Goal: Task Accomplishment & Management: Manage account settings

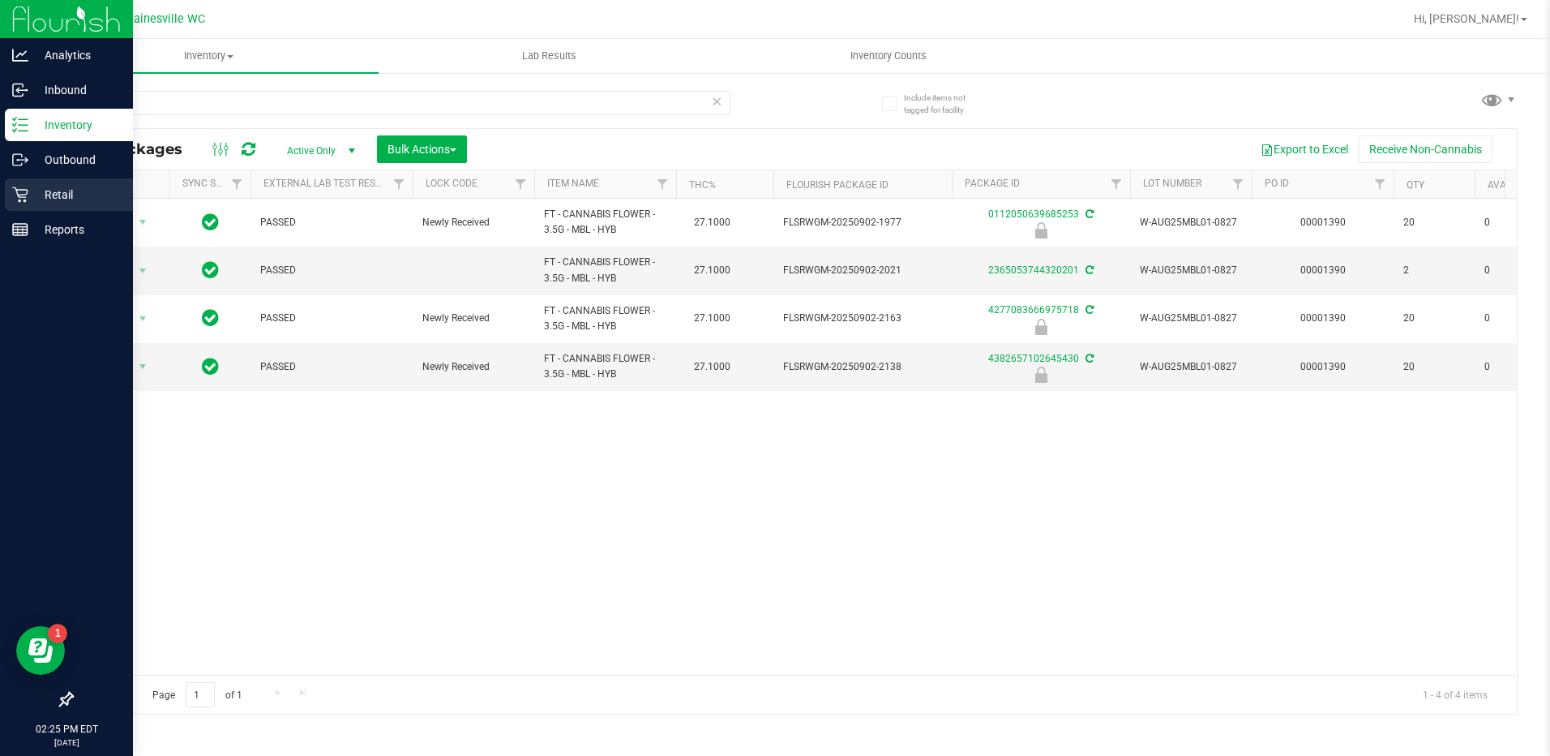
click at [11, 203] on div "Retail" at bounding box center [69, 194] width 128 height 32
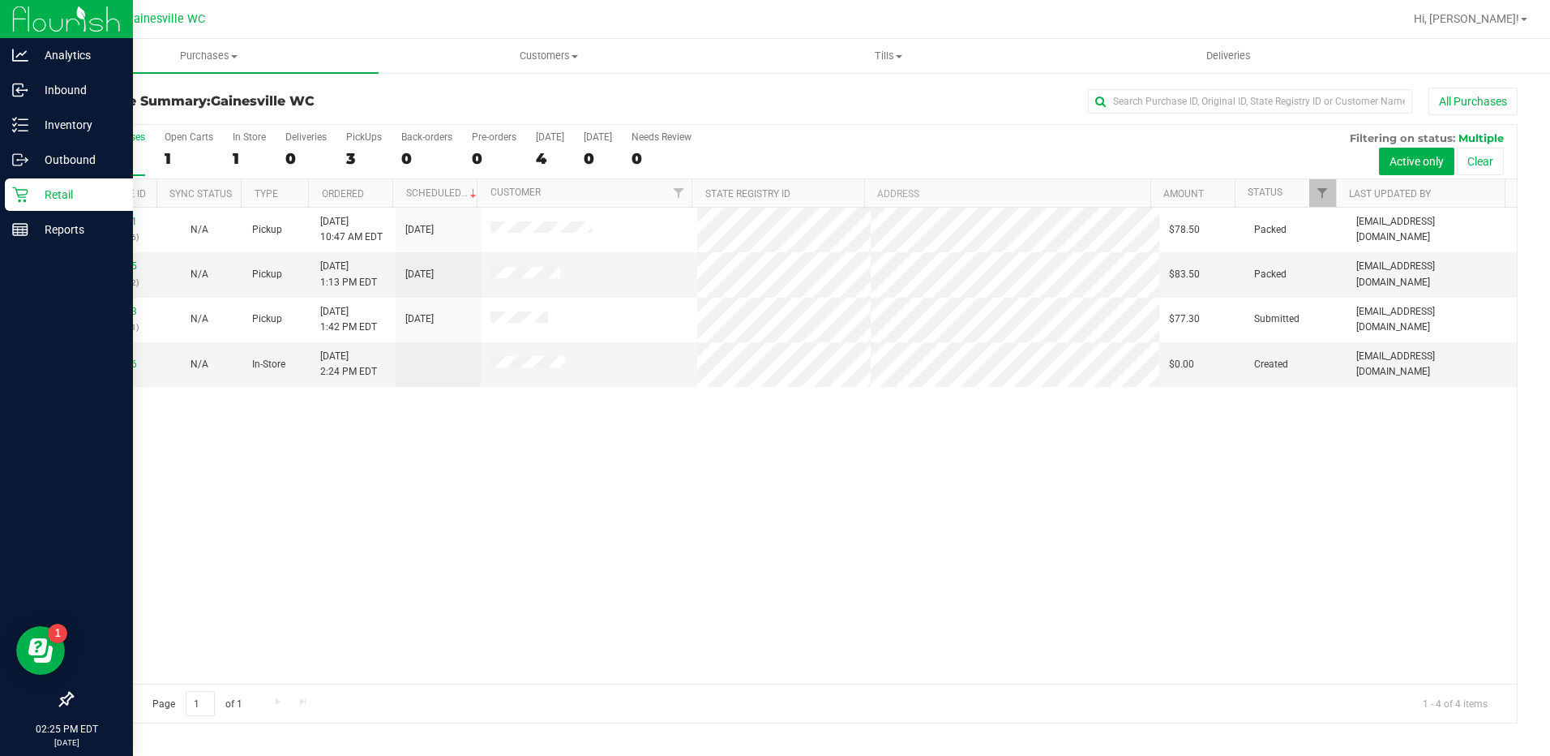
click at [530, 484] on div "11983201 (326364626) N/A Pickup [DATE] 10:47 AM EDT 9/21/2025 $78.50 Packed [EM…" at bounding box center [794, 446] width 1445 height 476
click at [592, 471] on div "11983201 (326364626) N/A Pickup [DATE] 10:47 AM EDT 9/21/2025 $78.50 Packed [EM…" at bounding box center [794, 446] width 1445 height 476
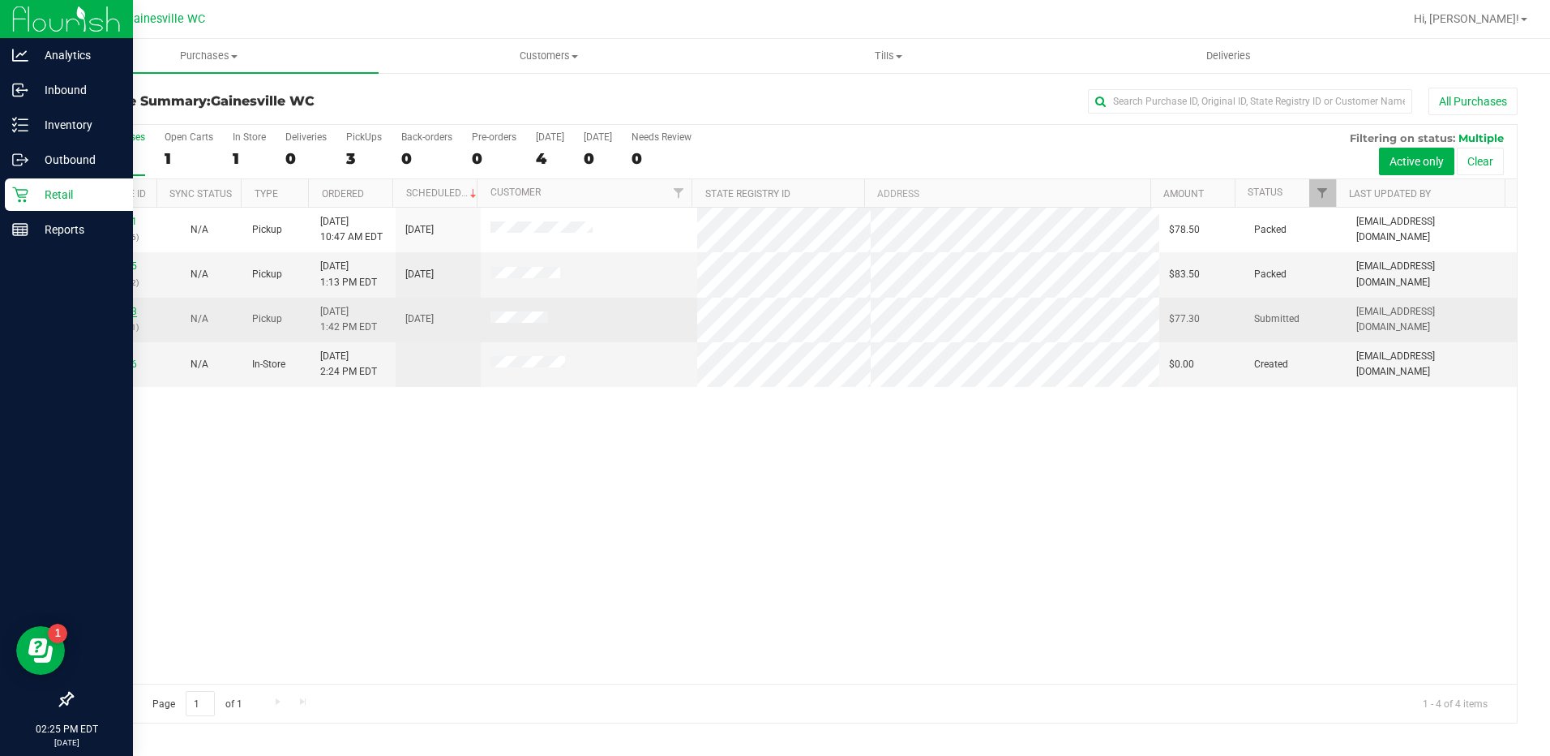
click at [123, 308] on link "11984603" at bounding box center [114, 311] width 45 height 11
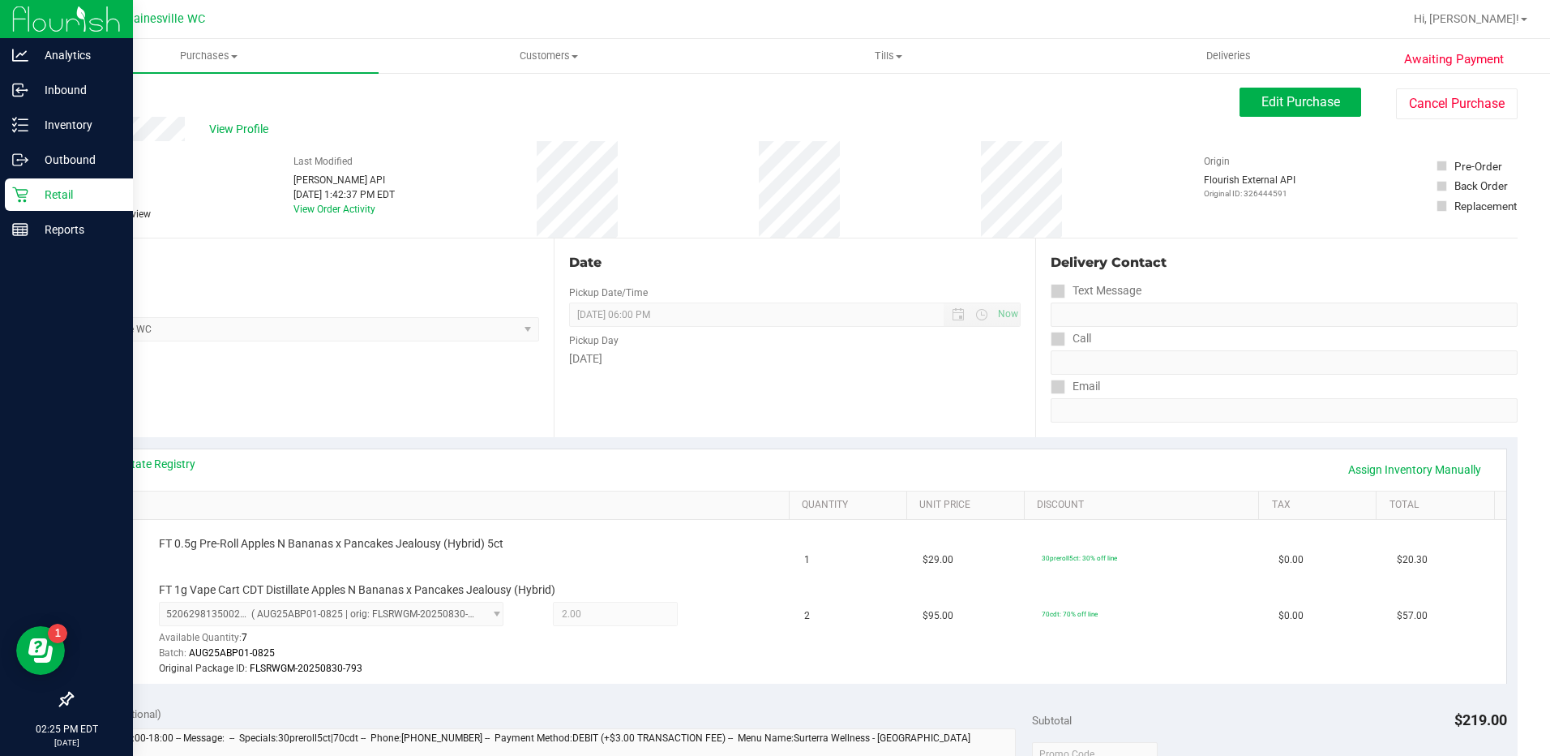
click at [343, 443] on div "View State Registry Assign Inventory Manually SKU Quantity Unit Price Discount …" at bounding box center [794, 566] width 1446 height 258
click at [71, 101] on div "Awaiting Payment Back Edit Purchase Cancel Purchase View Profile # 11984603 Bio…" at bounding box center [794, 733] width 1511 height 1325
click at [96, 90] on div "Back" at bounding box center [83, 97] width 24 height 19
click at [92, 100] on link "Back" at bounding box center [83, 97] width 24 height 11
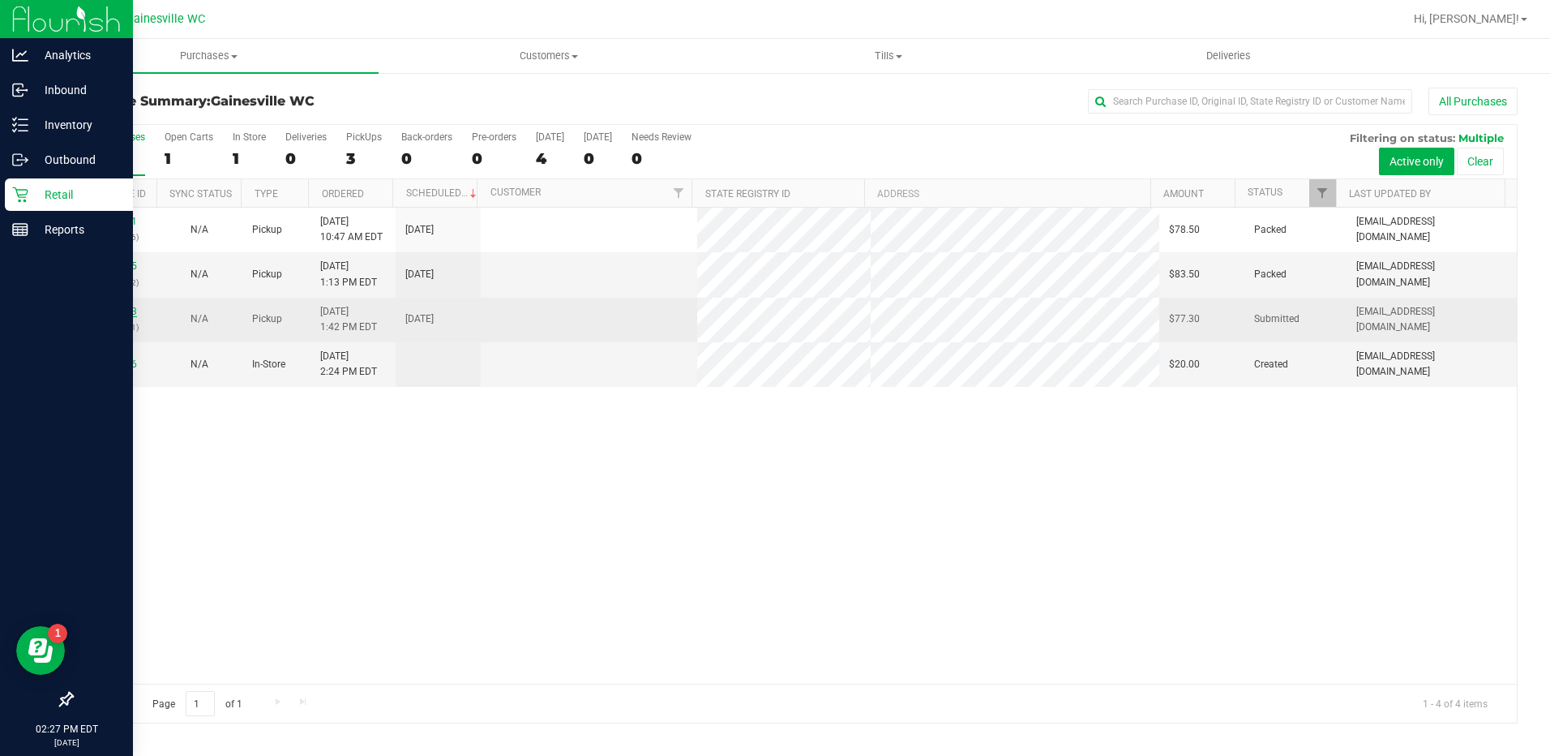
click at [108, 311] on link "11984603" at bounding box center [114, 311] width 45 height 11
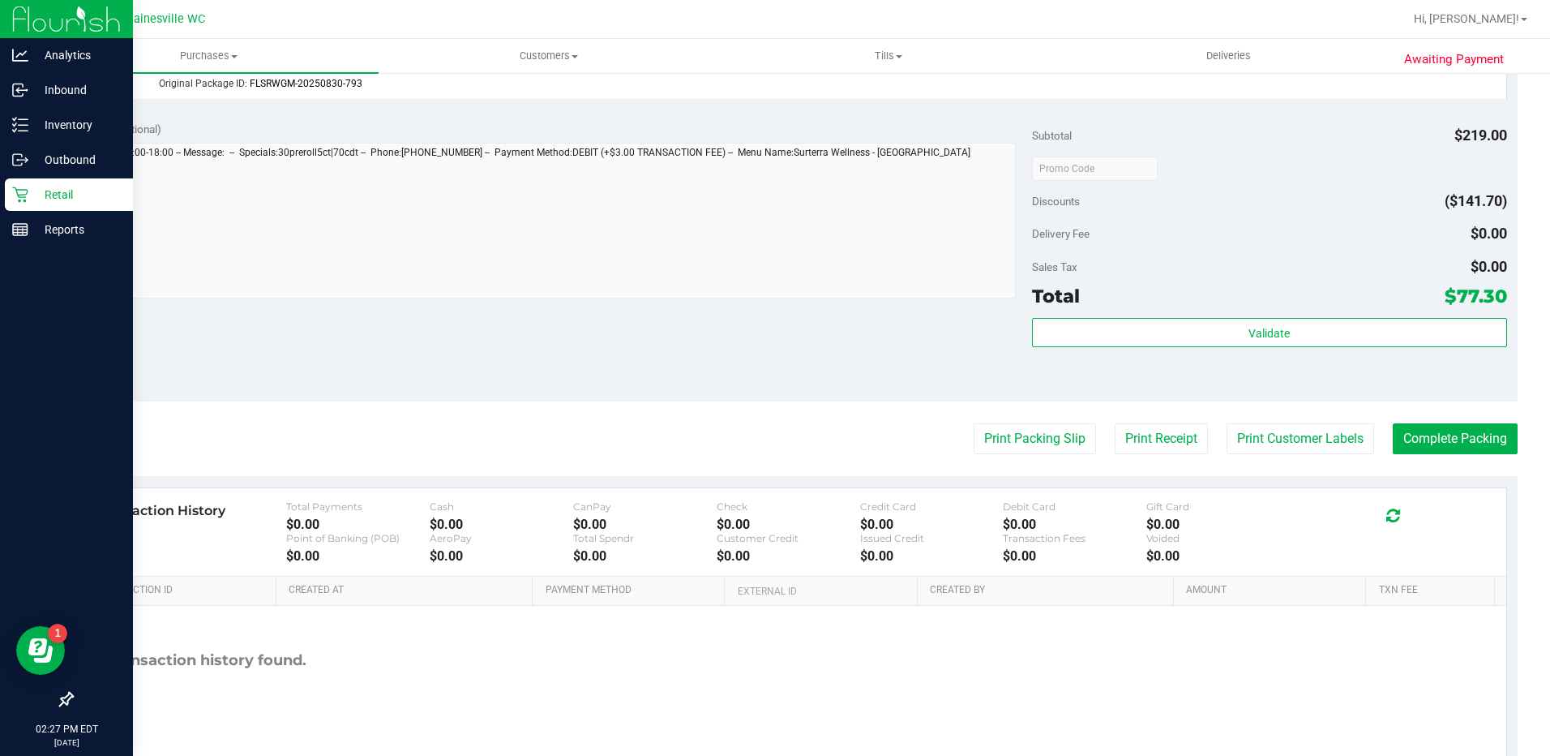
scroll to position [649, 0]
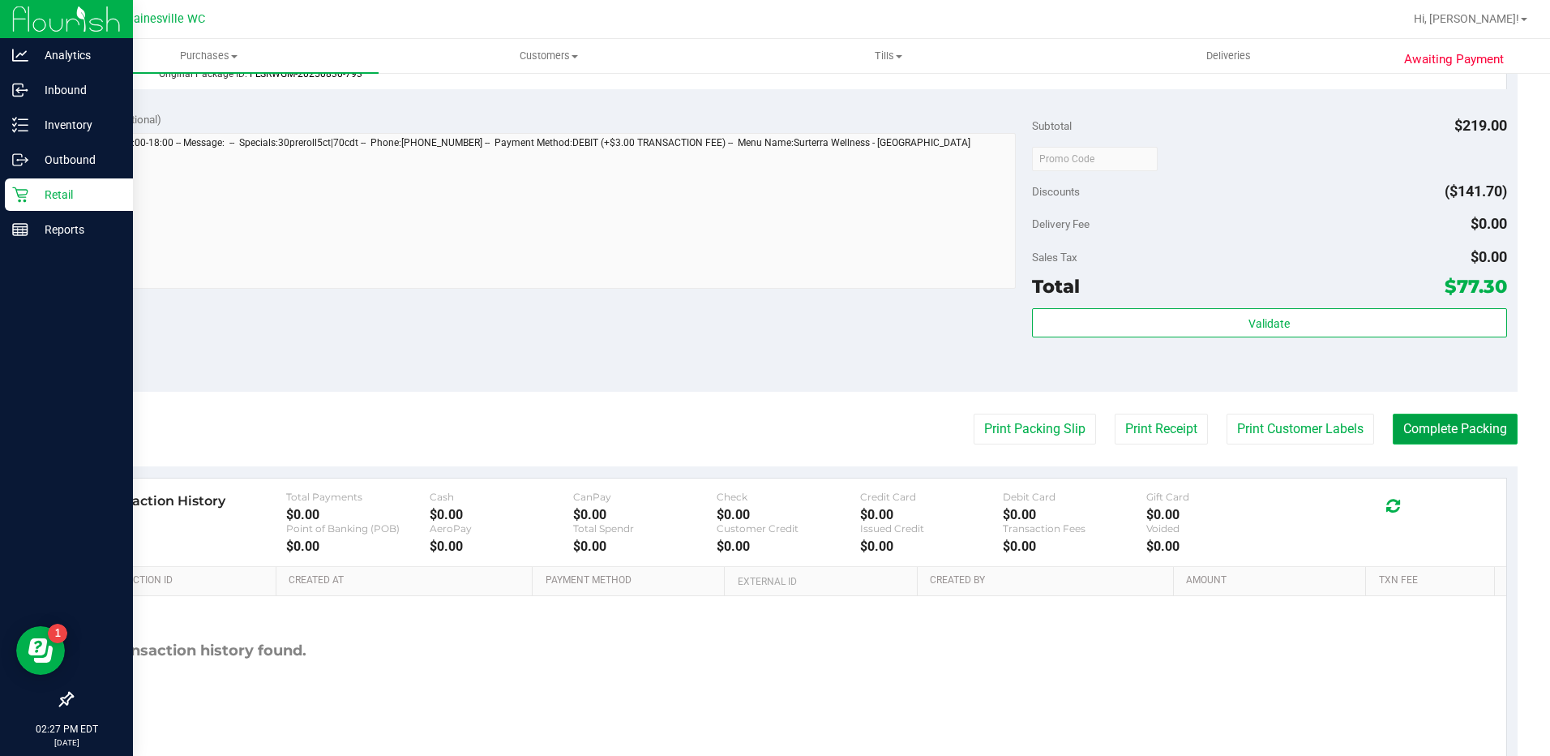
click at [1395, 436] on button "Complete Packing" at bounding box center [1455, 428] width 125 height 31
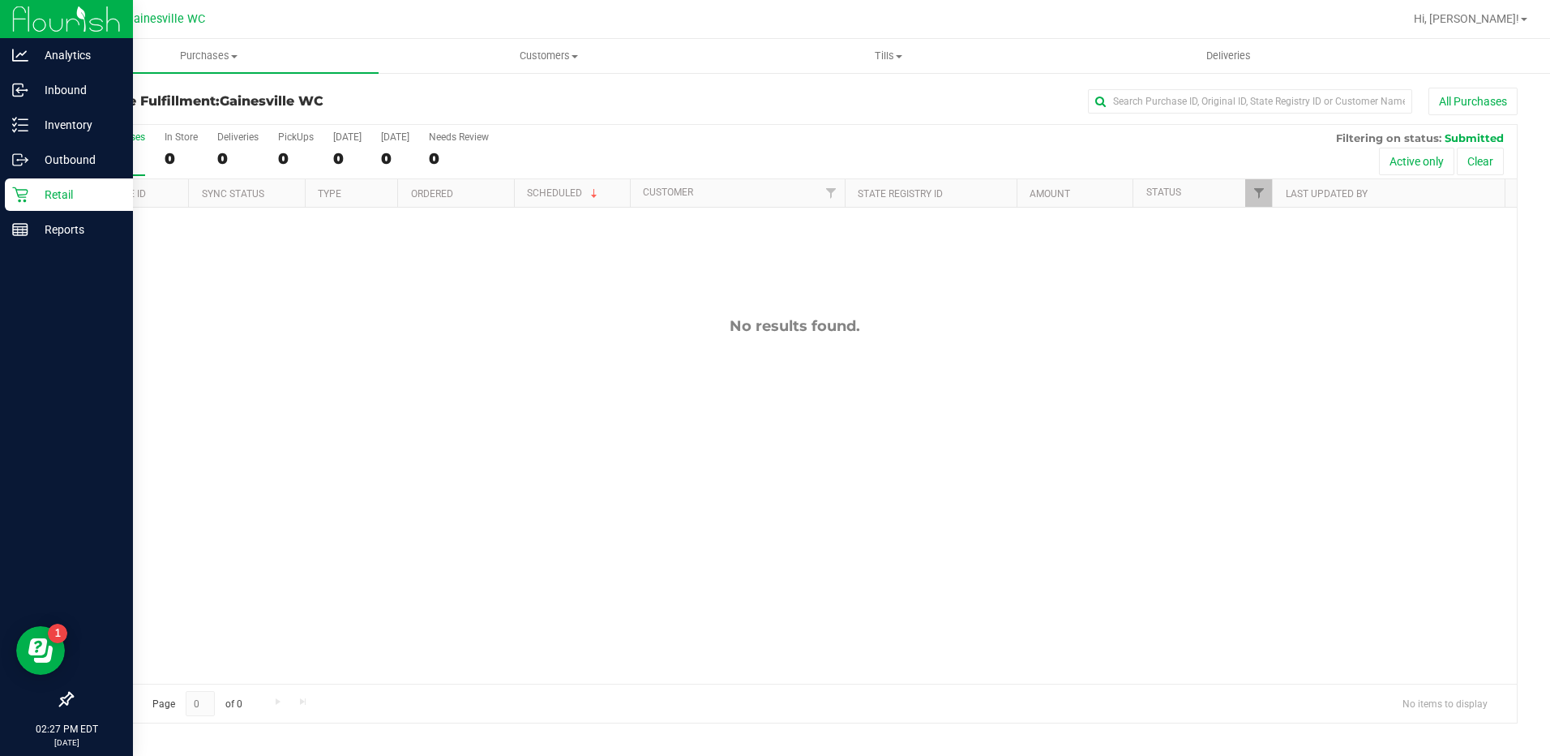
click at [797, 365] on div "No results found." at bounding box center [794, 500] width 1445 height 585
click at [921, 353] on div "No results found." at bounding box center [794, 500] width 1445 height 585
click at [62, 342] on div "All Purchases 0 In Store 0 Deliveries 0 PickUps 0 [DATE] 0 [DATE] 0 Needs Revie…" at bounding box center [794, 423] width 1470 height 600
click at [16, 200] on icon at bounding box center [20, 194] width 16 height 16
